Goal: Navigation & Orientation: Find specific page/section

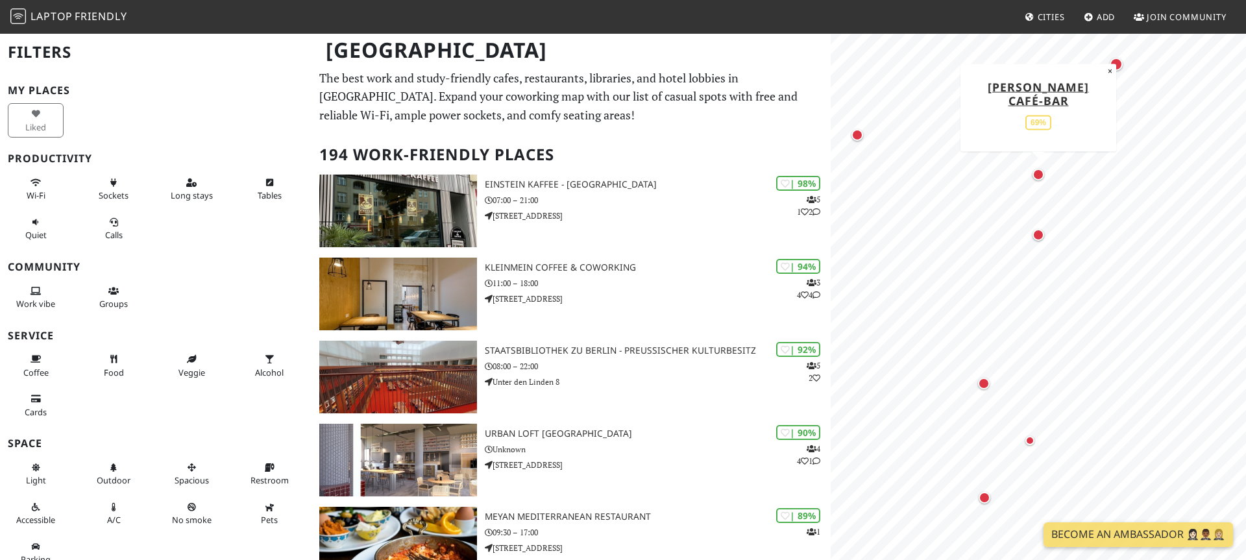
click at [1036, 176] on div "Map marker" at bounding box center [1038, 175] width 12 height 12
click at [1038, 236] on div "Map marker" at bounding box center [1038, 235] width 12 height 12
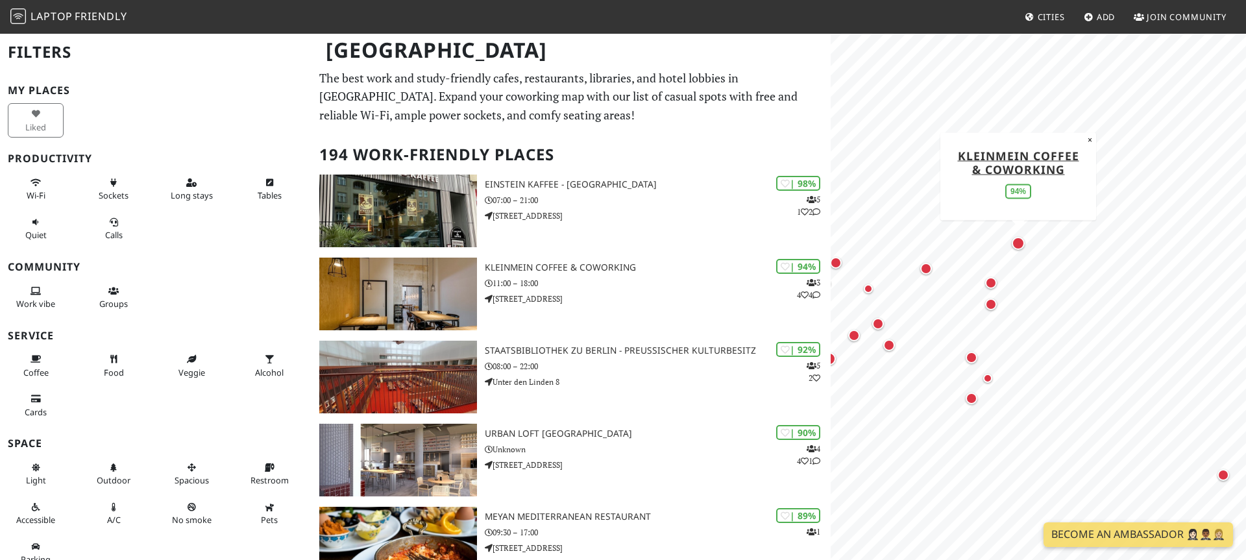
click at [1015, 244] on div "Map marker" at bounding box center [1017, 243] width 13 height 13
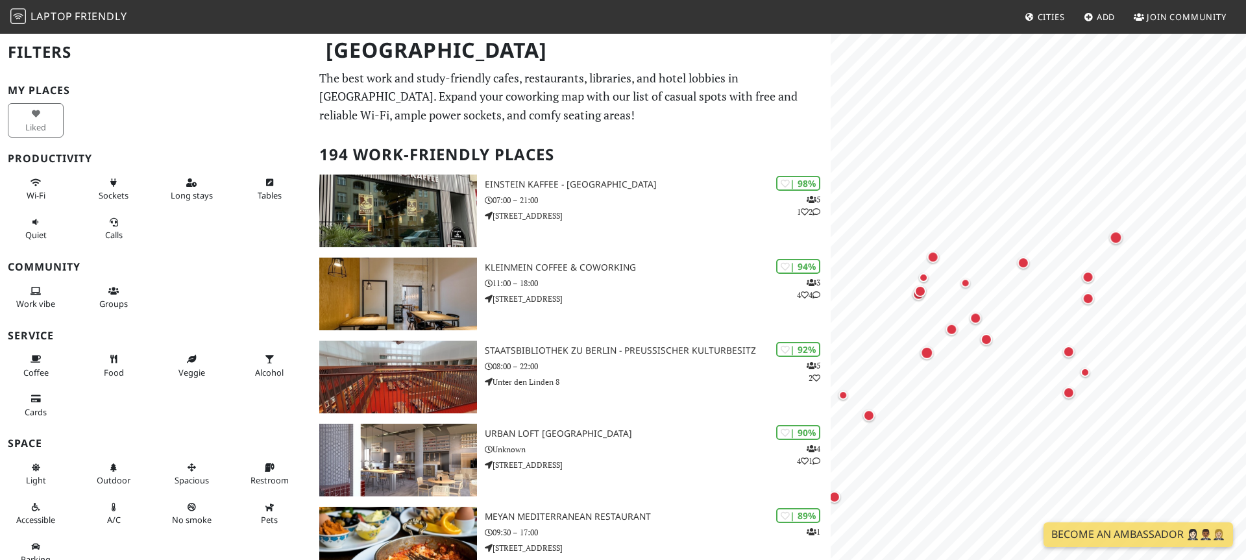
drag, startPoint x: 933, startPoint y: 268, endPoint x: 1042, endPoint y: 261, distance: 109.2
click at [1031, 260] on div "Map marker" at bounding box center [1023, 262] width 17 height 17
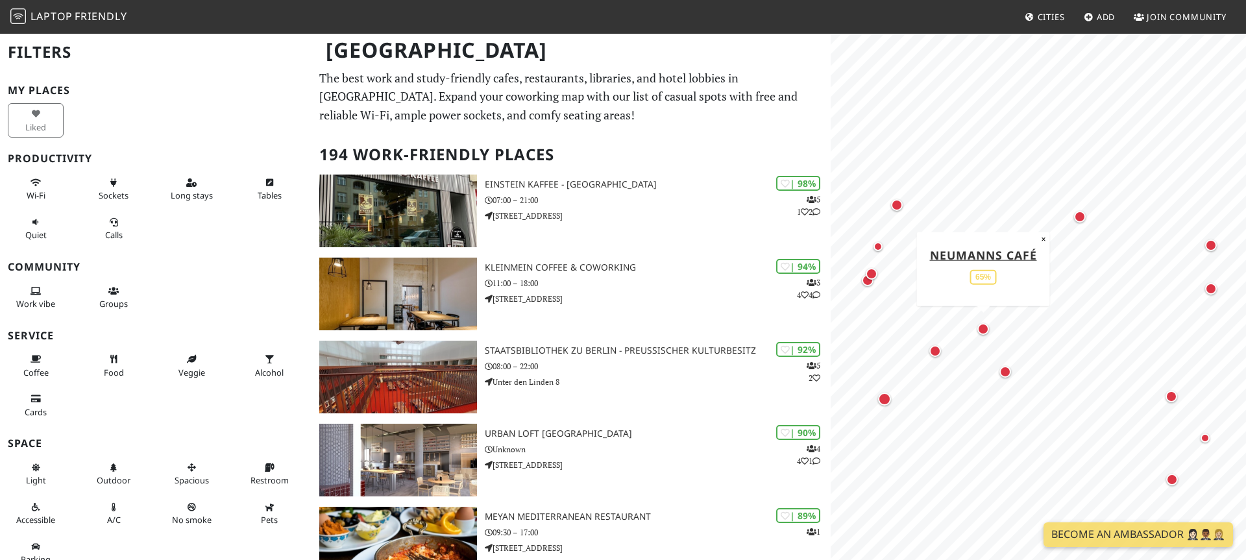
click at [982, 333] on div "Map marker" at bounding box center [983, 329] width 12 height 12
